Goal: Information Seeking & Learning: Learn about a topic

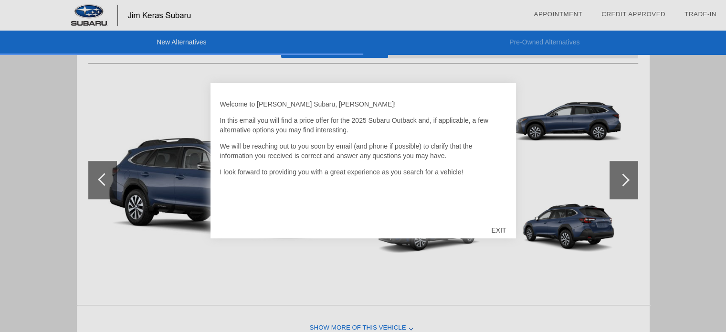
scroll to position [683, 0]
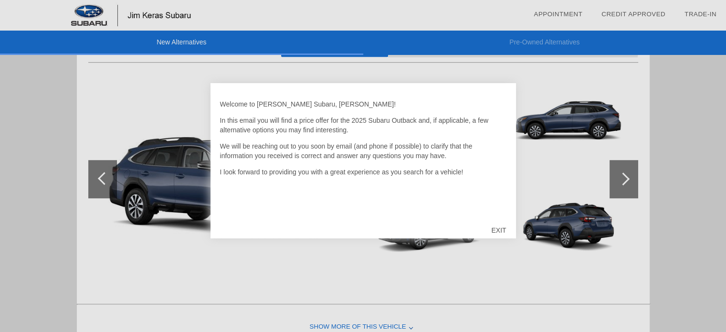
click at [494, 231] on div "EXIT" at bounding box center [498, 230] width 34 height 29
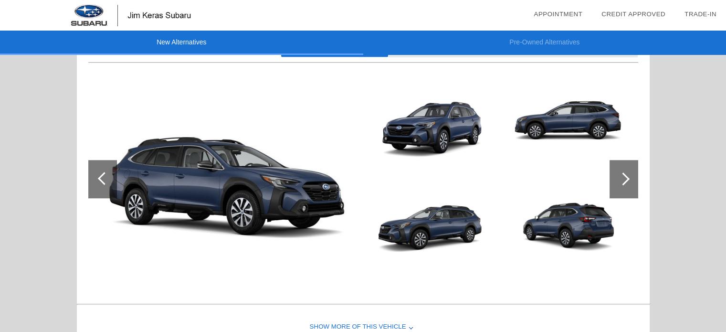
click at [268, 196] on img at bounding box center [223, 179] width 270 height 202
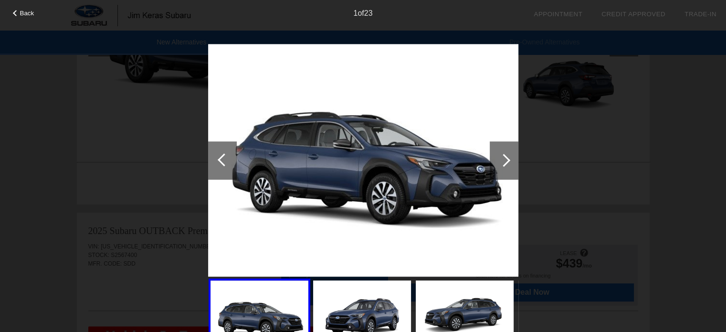
scroll to position [826, 0]
click at [506, 159] on div at bounding box center [503, 160] width 13 height 13
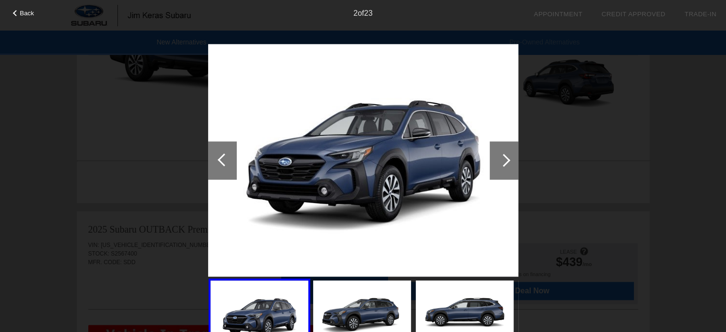
click at [506, 159] on div at bounding box center [503, 160] width 13 height 13
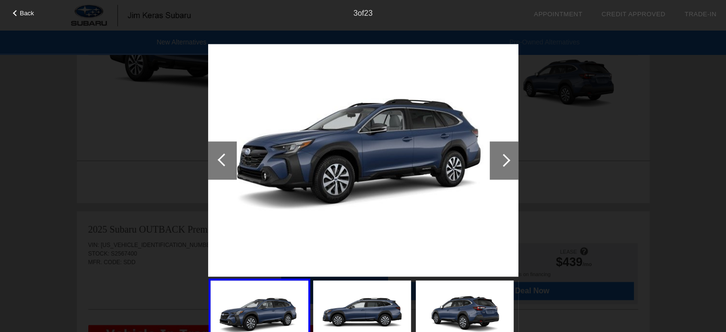
click at [506, 159] on div at bounding box center [503, 160] width 13 height 13
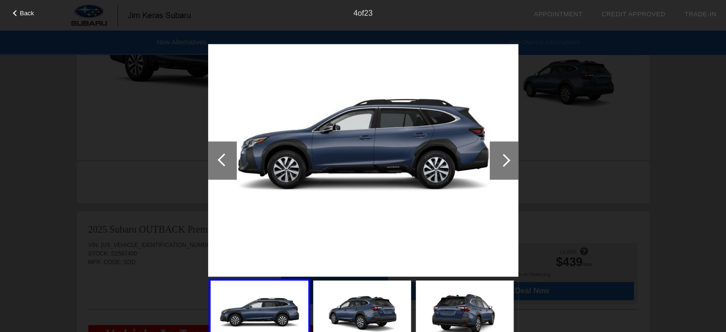
click at [506, 159] on div at bounding box center [503, 160] width 13 height 13
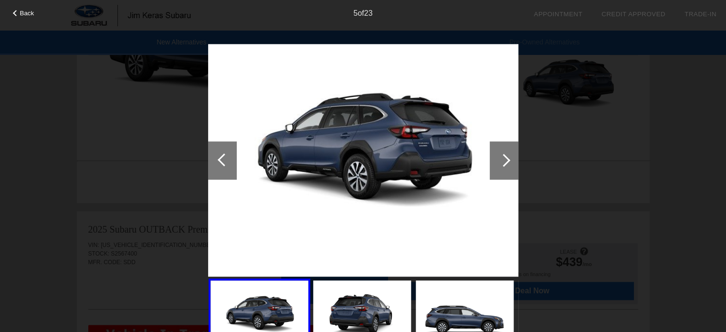
click at [506, 159] on div at bounding box center [503, 160] width 13 height 13
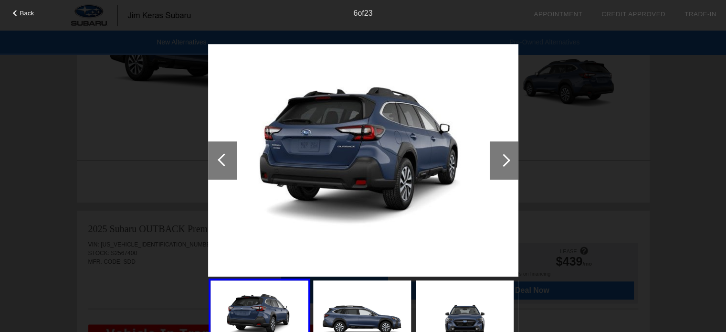
scroll to position [825, 0]
click at [219, 157] on div at bounding box center [224, 159] width 13 height 13
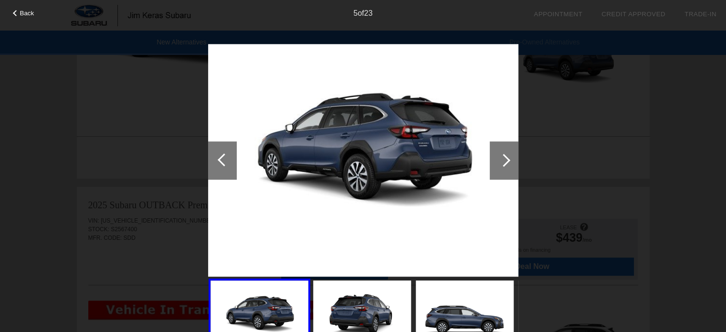
scroll to position [873, 0]
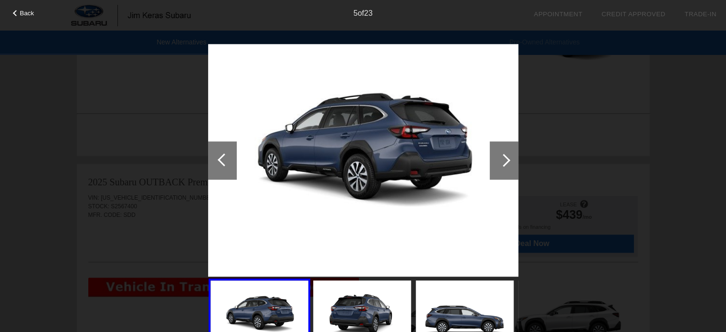
click at [508, 156] on div at bounding box center [503, 160] width 29 height 38
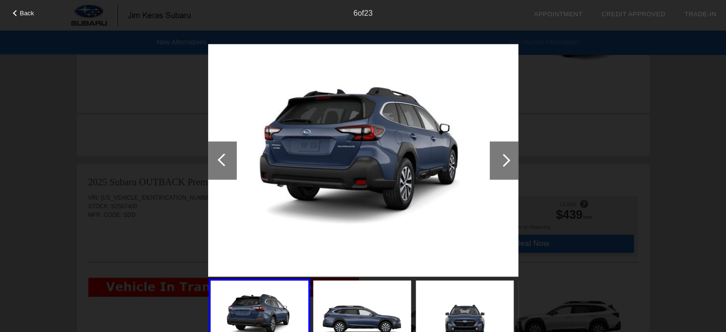
click at [508, 156] on div at bounding box center [503, 160] width 29 height 38
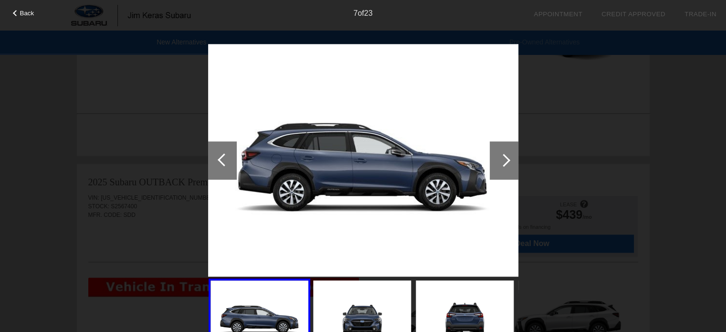
click at [508, 156] on div at bounding box center [503, 160] width 29 height 38
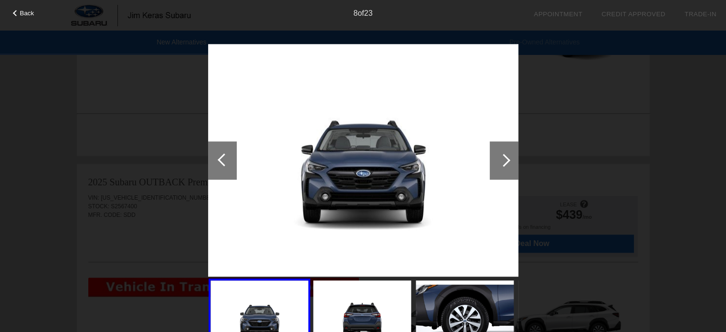
click at [508, 156] on div at bounding box center [503, 160] width 29 height 38
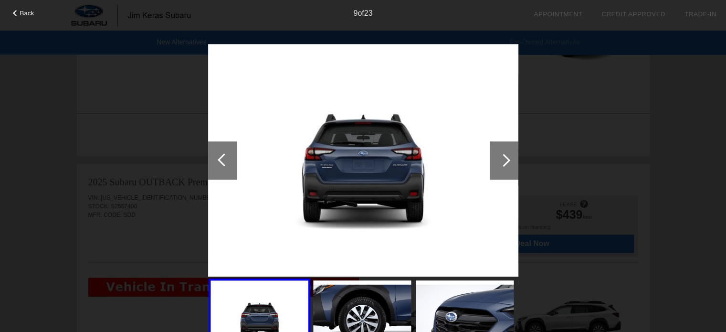
click at [508, 156] on div at bounding box center [503, 160] width 29 height 38
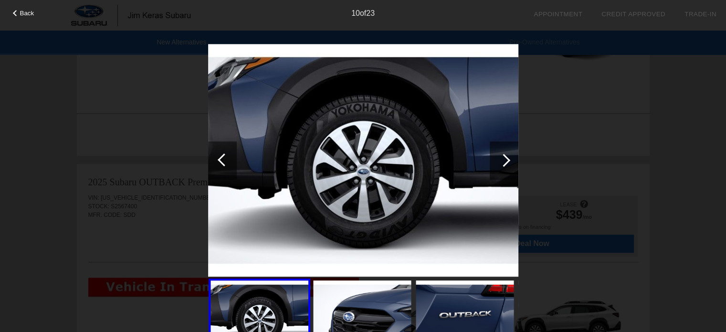
click at [508, 156] on div at bounding box center [503, 160] width 29 height 38
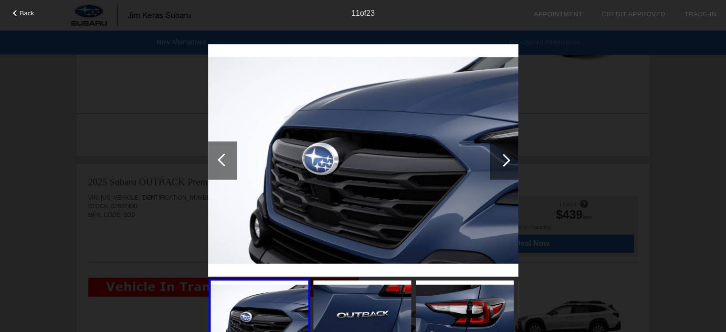
click at [508, 156] on div at bounding box center [503, 160] width 29 height 38
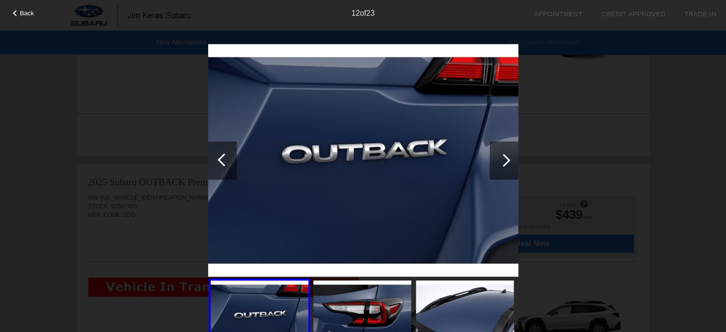
click at [508, 156] on div at bounding box center [503, 160] width 29 height 38
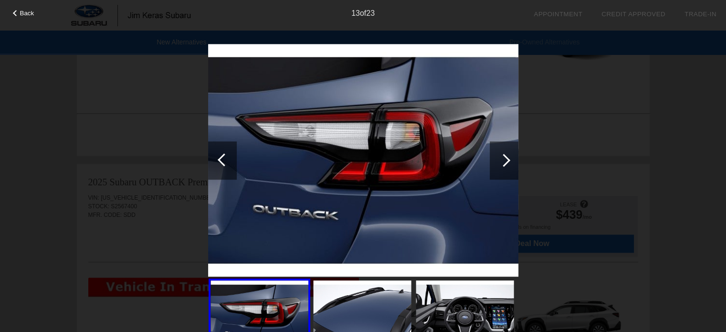
click at [508, 156] on div at bounding box center [503, 160] width 29 height 38
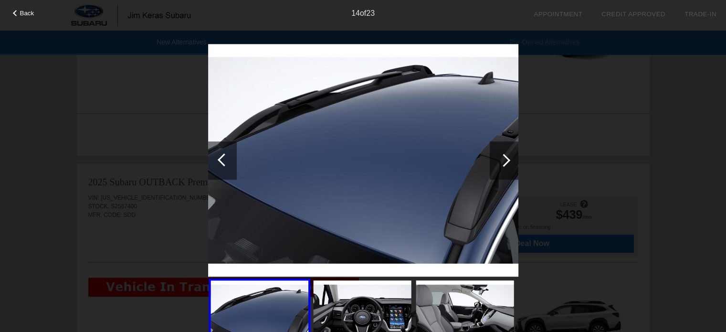
click at [508, 156] on div at bounding box center [503, 160] width 29 height 38
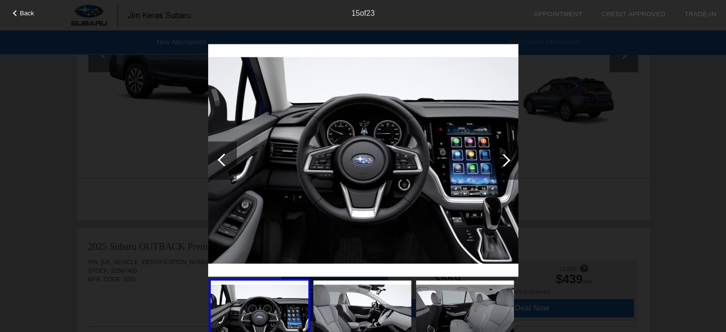
scroll to position [825, 0]
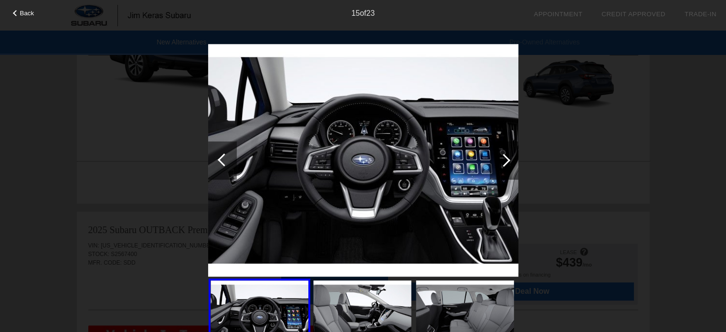
click at [508, 156] on div at bounding box center [503, 160] width 29 height 38
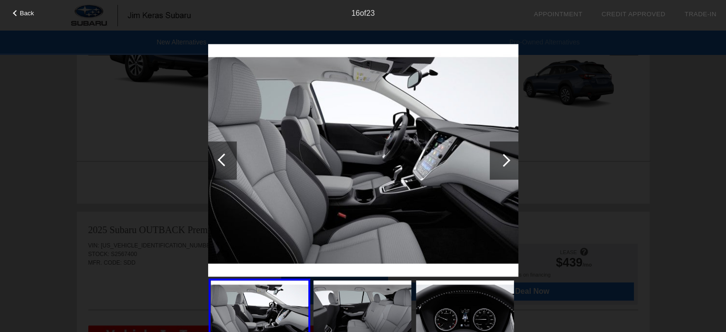
click at [508, 156] on div at bounding box center [503, 160] width 29 height 38
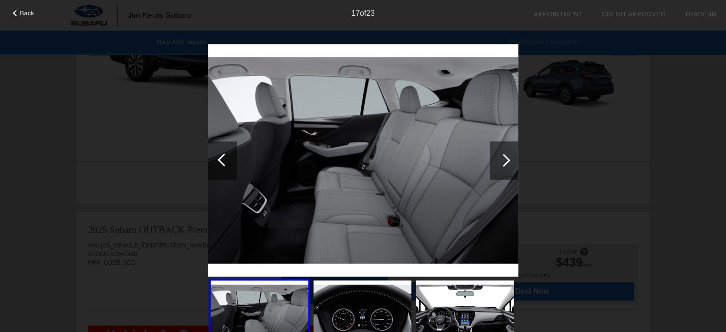
click at [508, 156] on div at bounding box center [503, 160] width 29 height 38
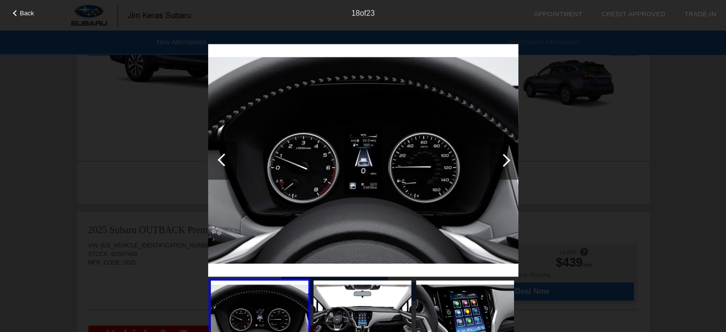
click at [508, 156] on div at bounding box center [503, 160] width 29 height 38
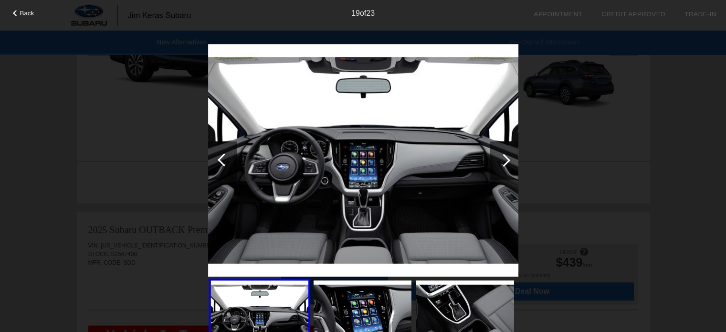
click at [508, 156] on div at bounding box center [503, 160] width 29 height 38
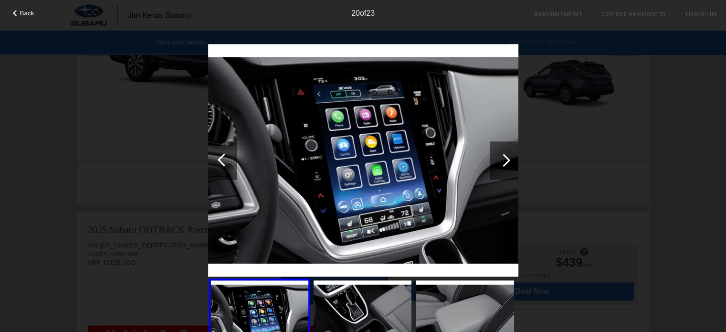
click at [506, 156] on div at bounding box center [503, 160] width 13 height 13
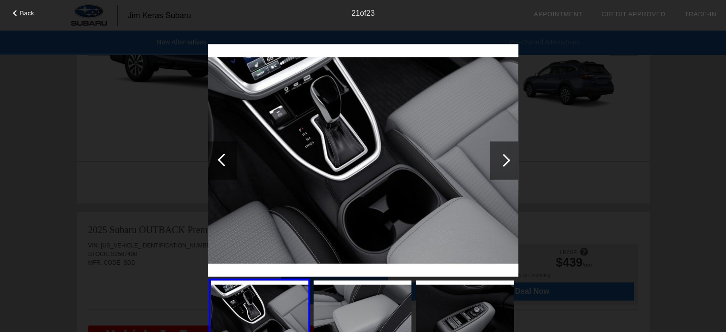
click at [506, 156] on div at bounding box center [503, 160] width 13 height 13
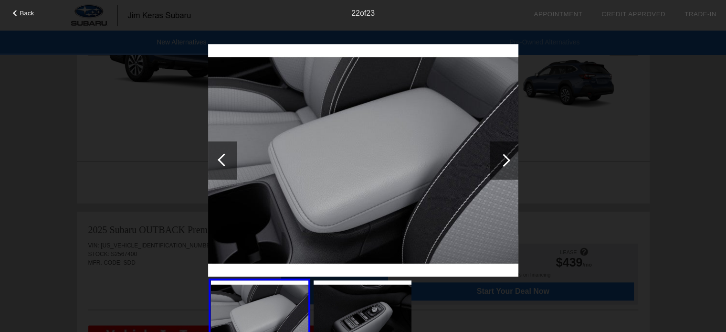
click at [506, 156] on div at bounding box center [503, 160] width 13 height 13
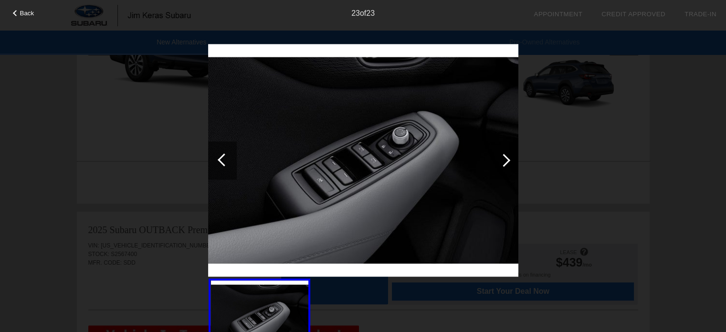
click at [505, 155] on div at bounding box center [503, 160] width 13 height 13
click at [507, 158] on div at bounding box center [503, 160] width 13 height 13
click at [507, 157] on div at bounding box center [503, 160] width 13 height 13
click at [20, 12] on span "Back" at bounding box center [27, 13] width 14 height 7
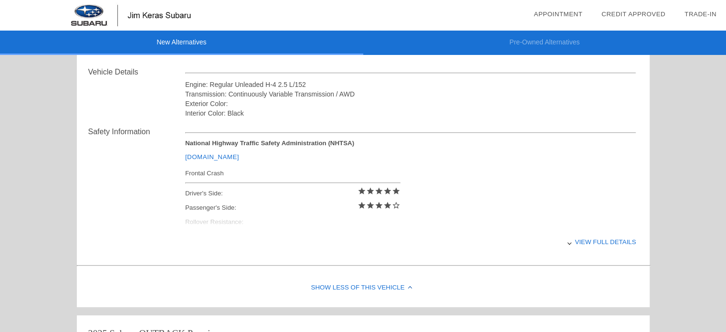
scroll to position [348, 0]
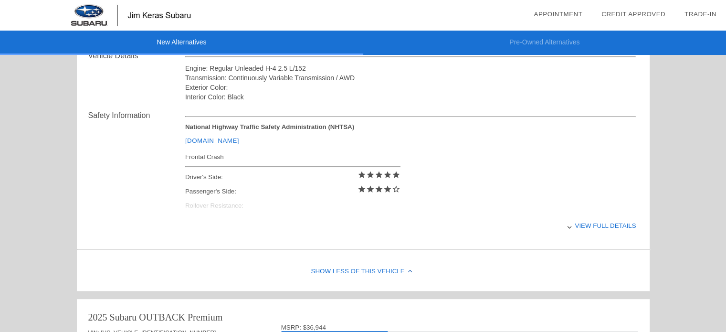
click at [602, 223] on div "View full details" at bounding box center [410, 225] width 451 height 23
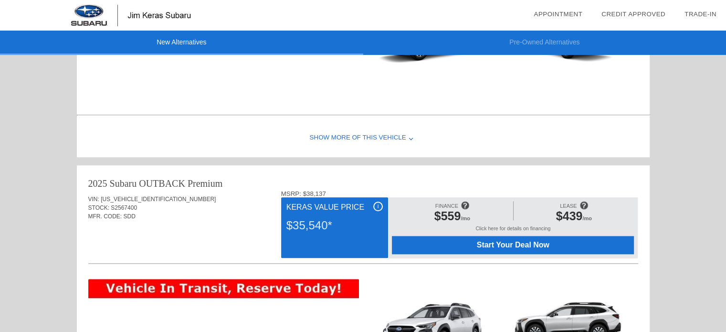
scroll to position [873, 0]
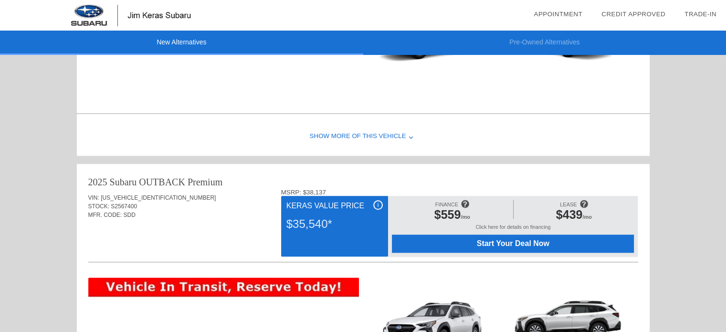
click at [350, 135] on div "Show More of this Vehicle" at bounding box center [363, 136] width 572 height 38
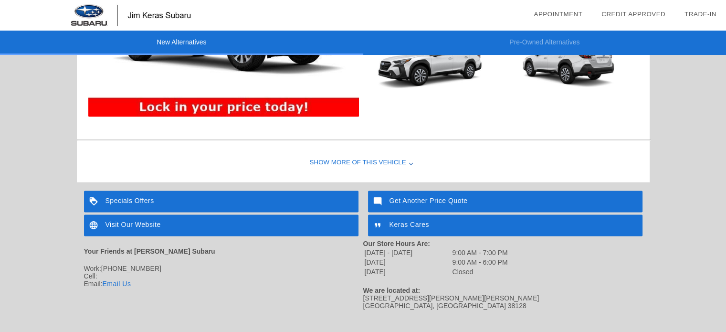
scroll to position [1445, 0]
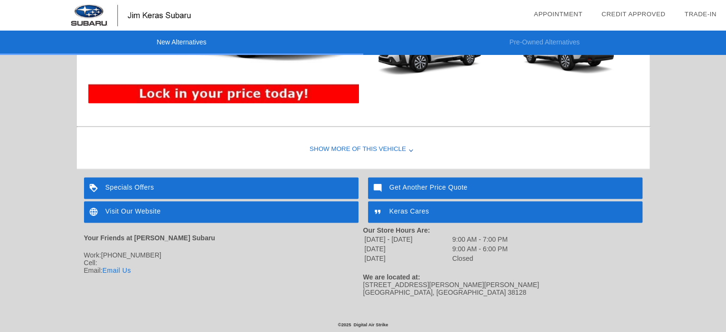
click at [137, 181] on div "Specials Offers" at bounding box center [221, 187] width 274 height 21
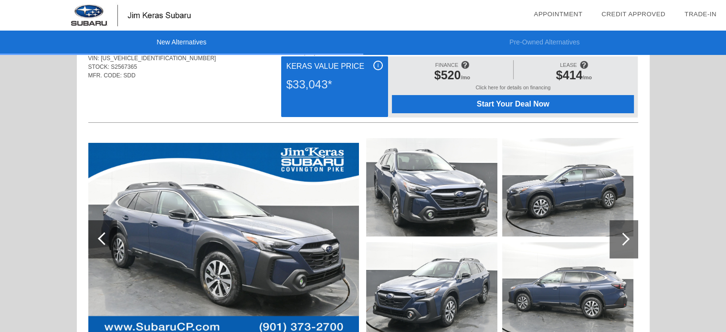
scroll to position [0, 0]
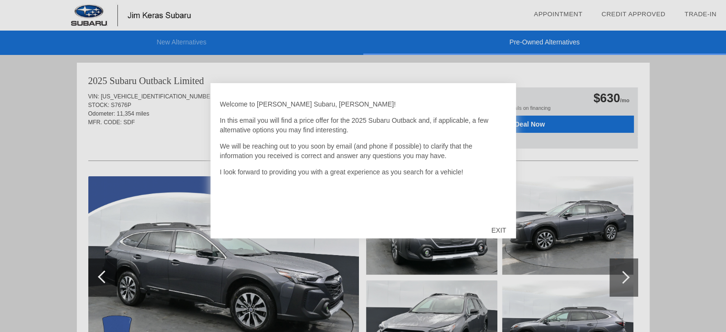
click at [503, 228] on div "EXIT" at bounding box center [498, 230] width 34 height 29
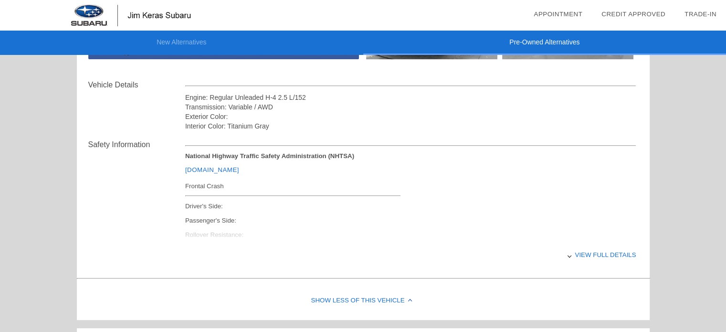
scroll to position [334, 0]
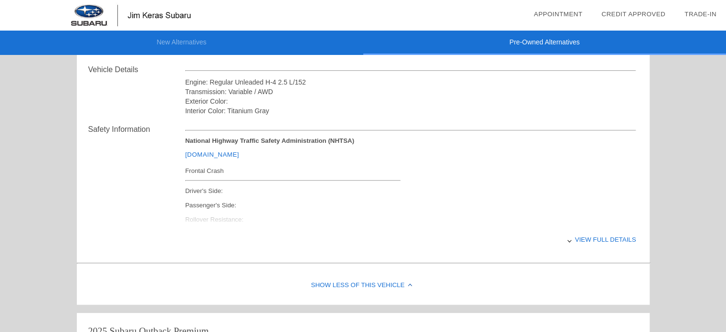
click at [597, 238] on div "View full details" at bounding box center [410, 239] width 451 height 23
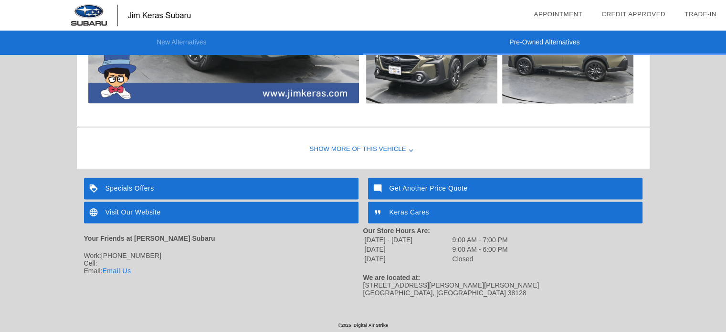
scroll to position [1639, 0]
